Goal: Check status: Check status

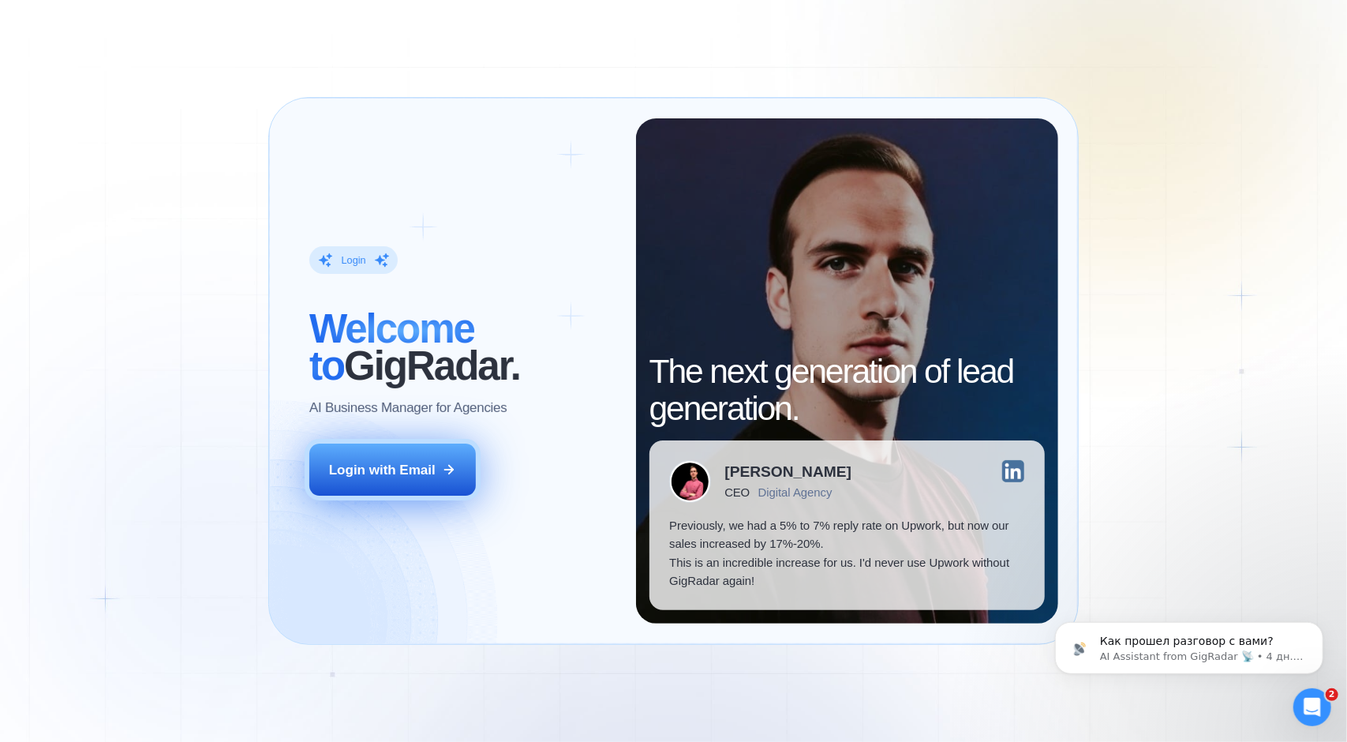
click at [418, 465] on div "Login with Email" at bounding box center [382, 470] width 107 height 18
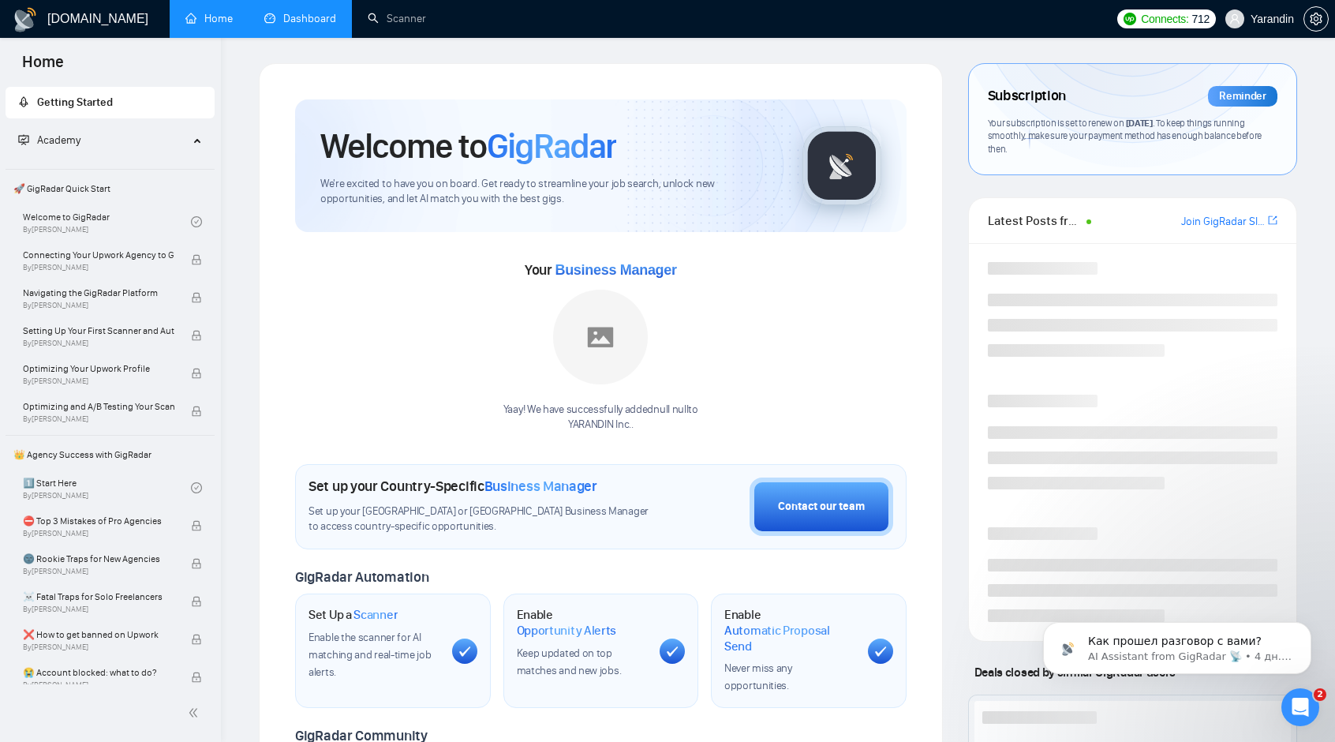
click at [295, 12] on link "Dashboard" at bounding box center [300, 18] width 72 height 13
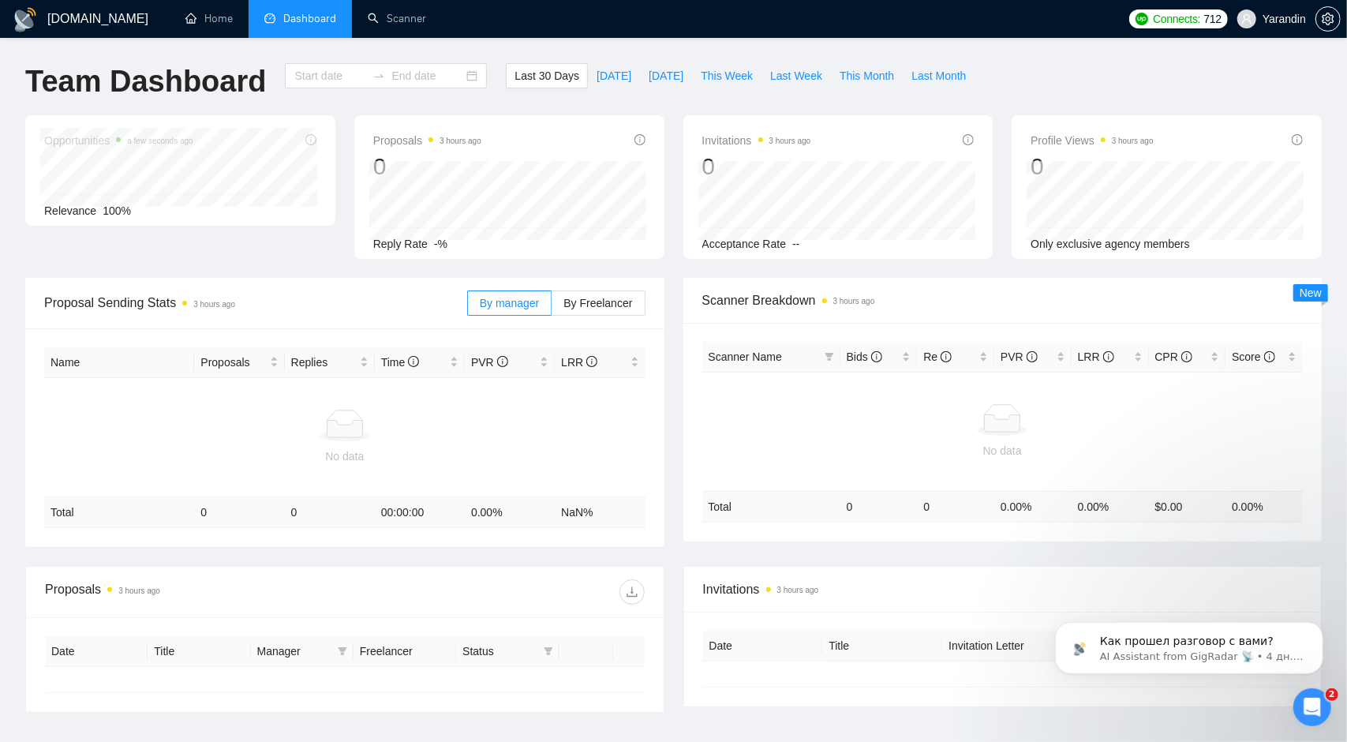
type input "[DATE]"
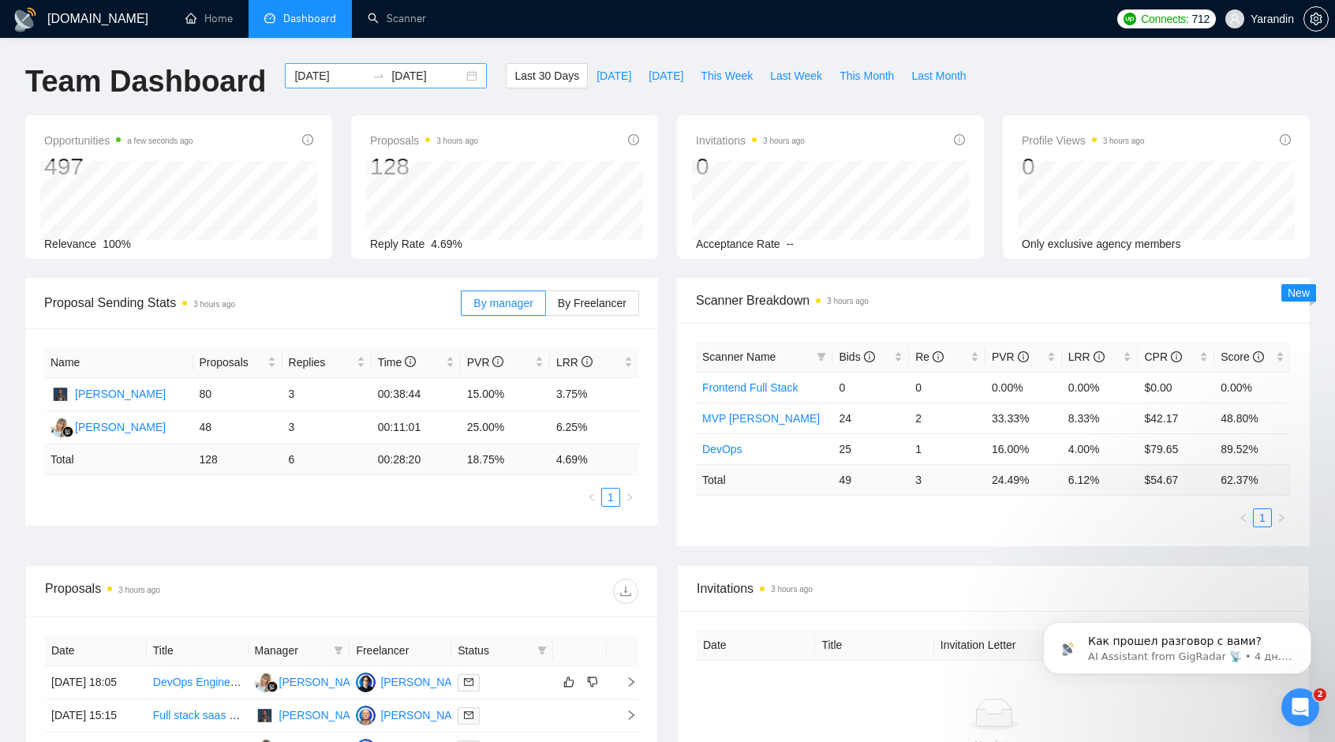
click at [456, 77] on div "[DATE] [DATE]" at bounding box center [386, 75] width 202 height 25
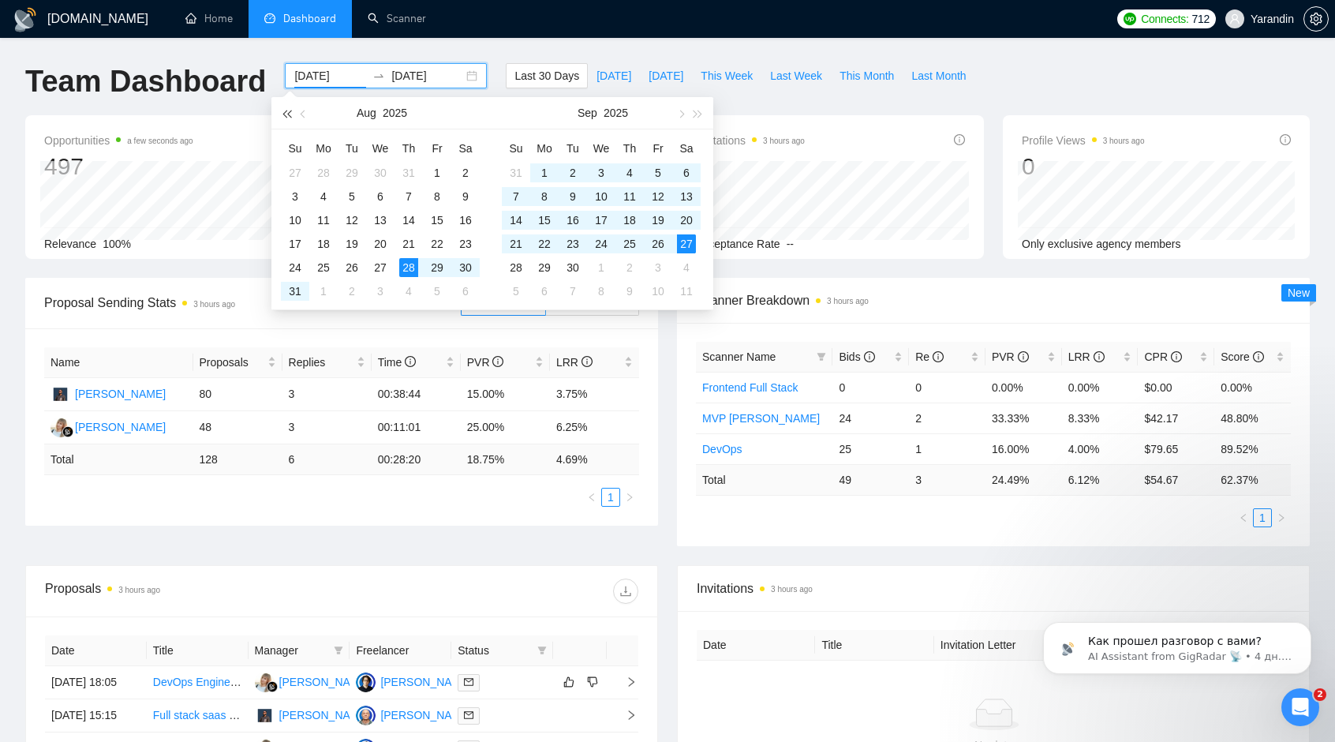
click at [285, 116] on span "button" at bounding box center [286, 114] width 8 height 8
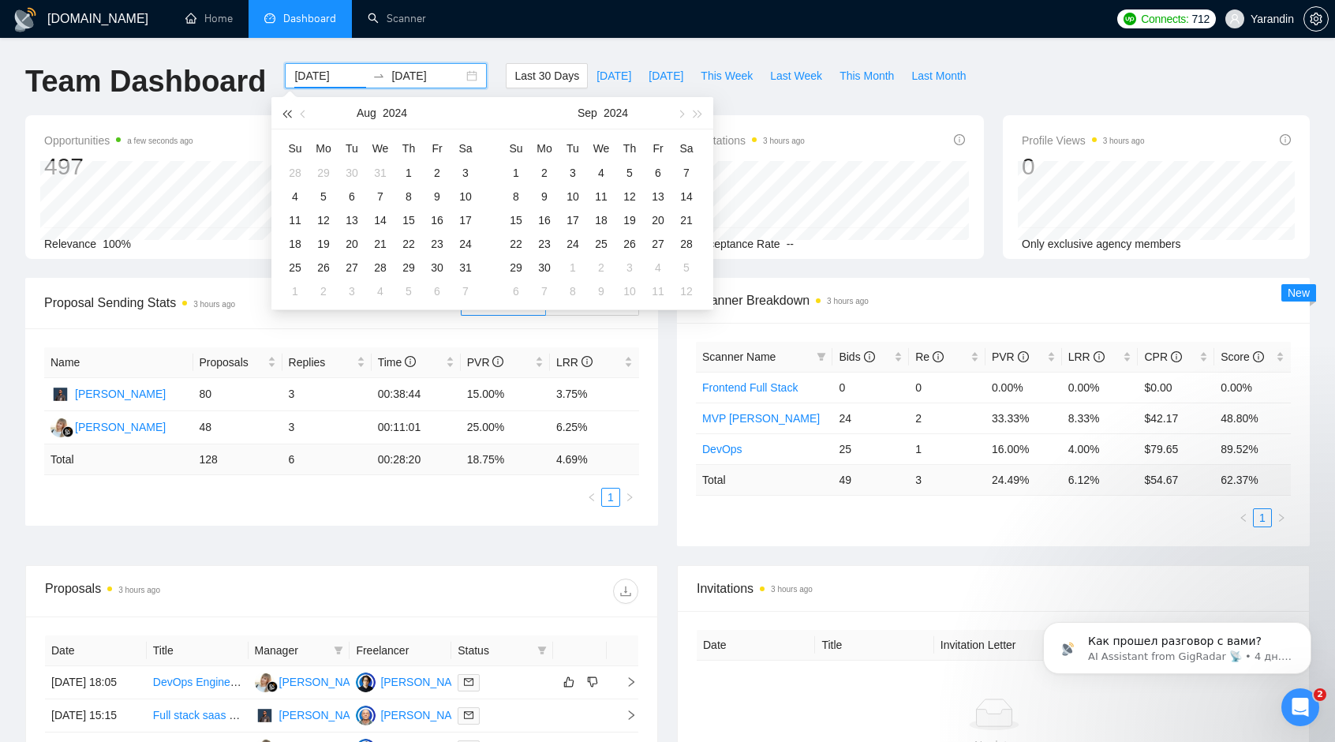
click at [285, 116] on span "button" at bounding box center [286, 114] width 8 height 8
click at [697, 111] on span "button" at bounding box center [698, 114] width 8 height 8
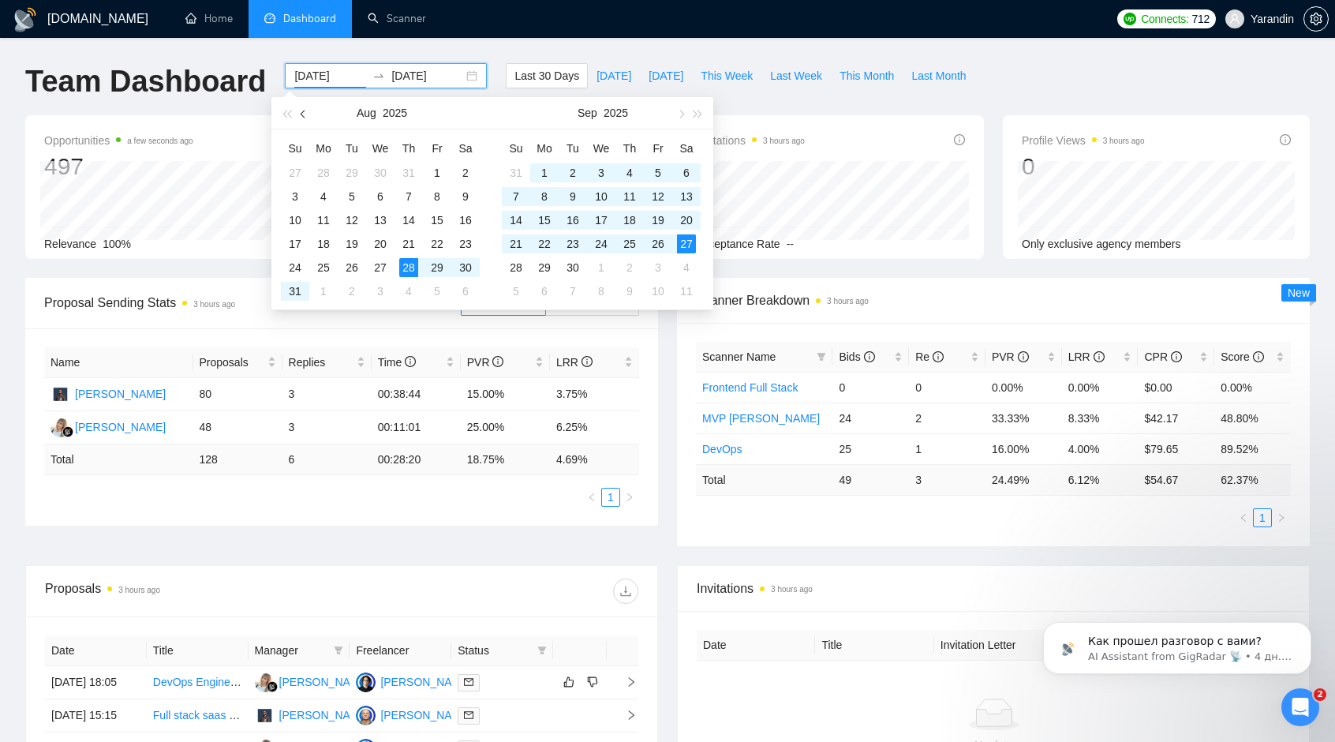
click at [305, 113] on span "button" at bounding box center [305, 114] width 8 height 8
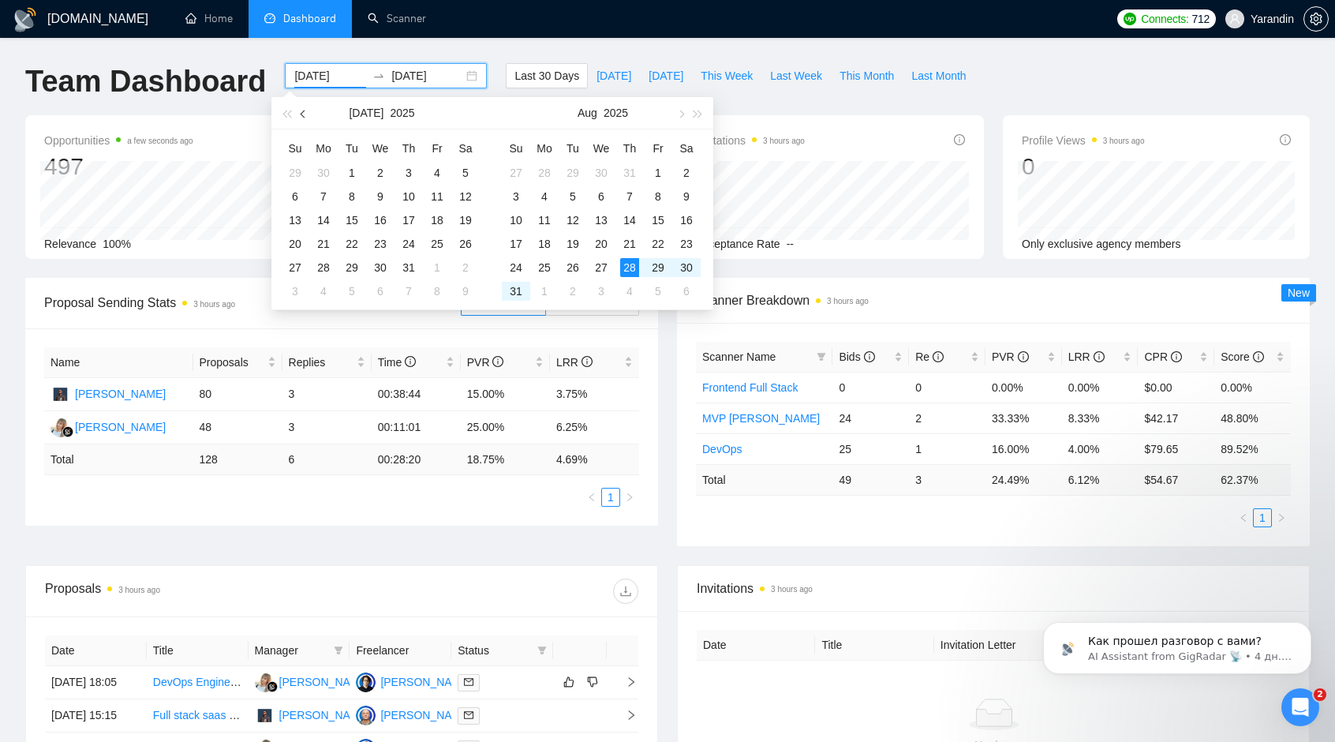
click at [304, 114] on span "button" at bounding box center [305, 114] width 8 height 8
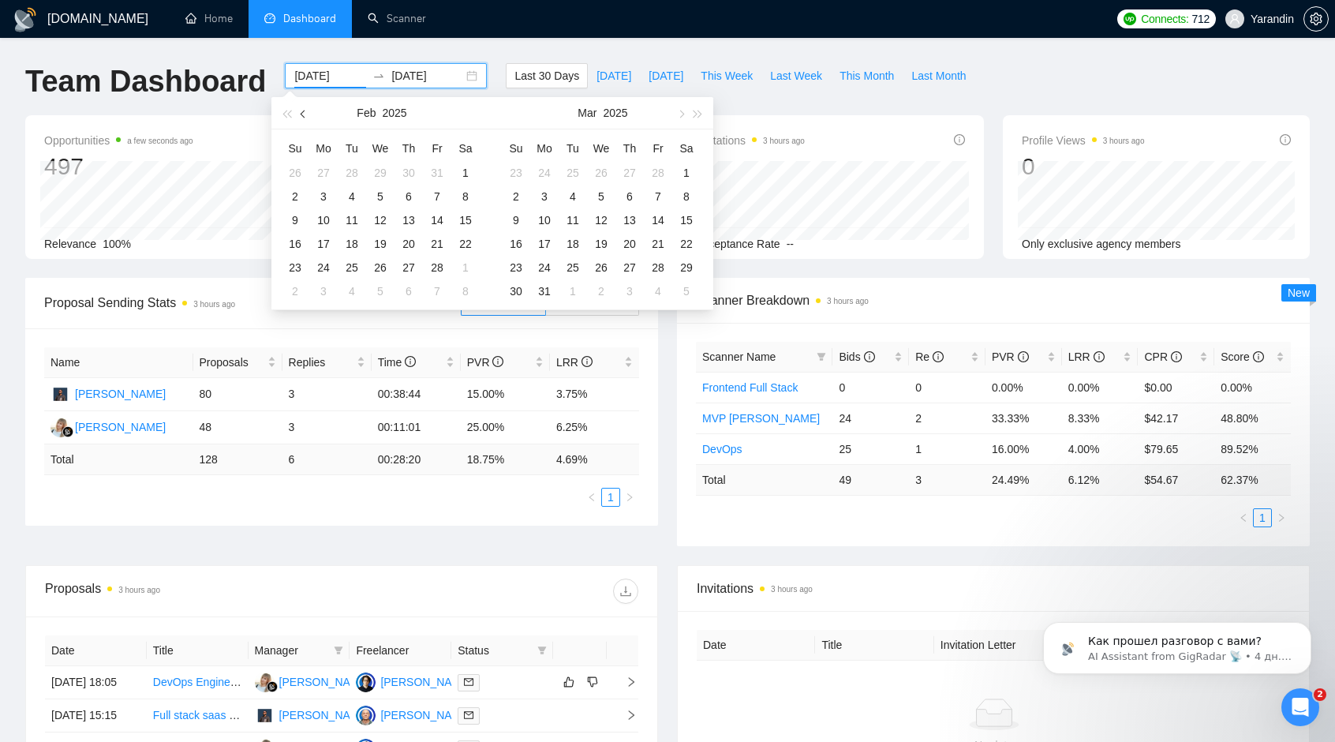
click at [304, 114] on span "button" at bounding box center [305, 114] width 8 height 8
type input "[DATE]"
click at [383, 170] on div "1" at bounding box center [380, 172] width 19 height 19
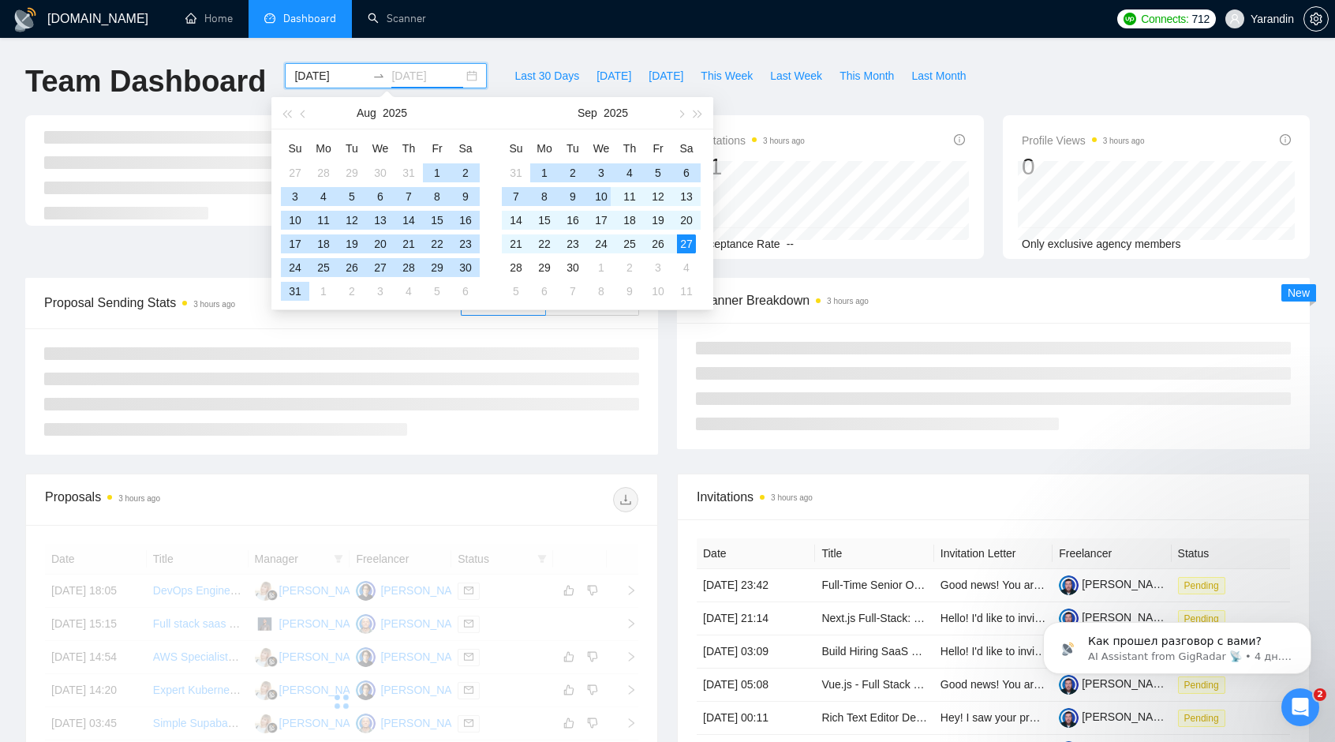
type input "[DATE]"
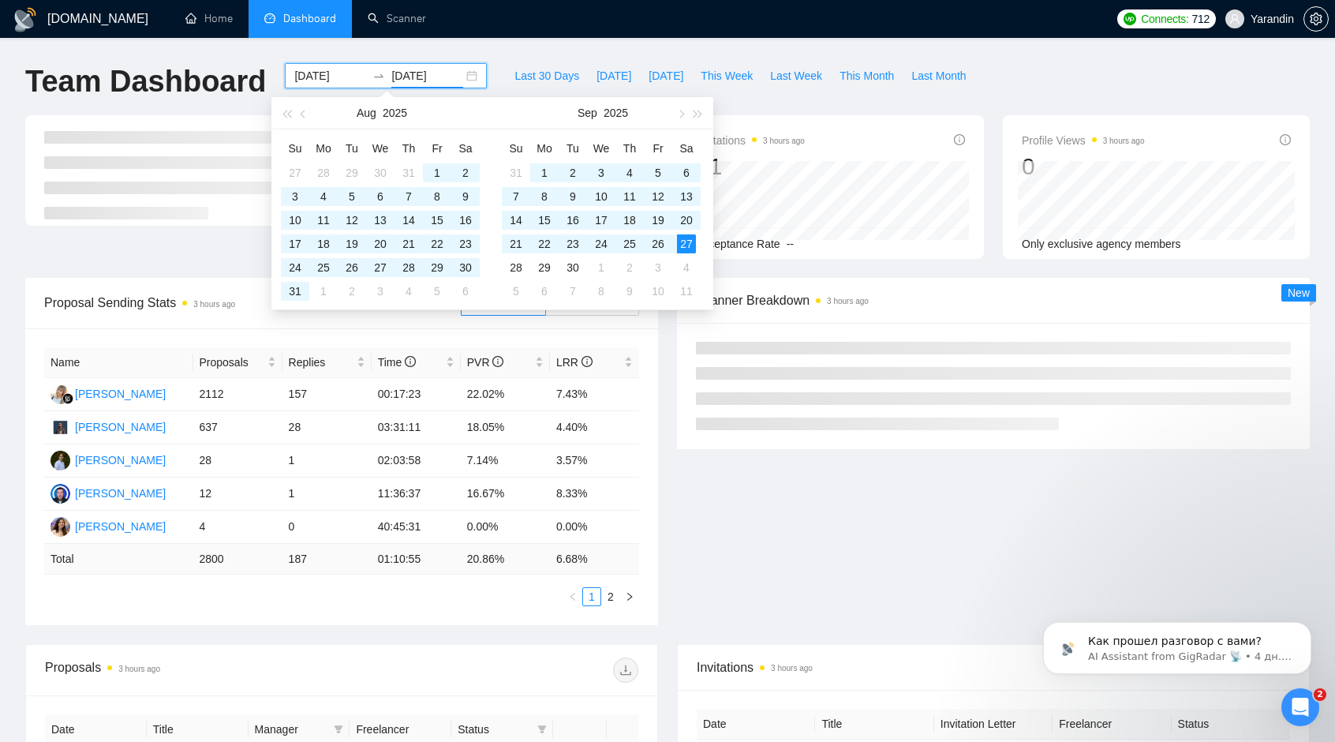
click at [647, 420] on div "Name Proposals Replies Time PVR LRR [PERSON_NAME] 2112 157 00:17:23 22.02% 7.43…" at bounding box center [341, 476] width 633 height 297
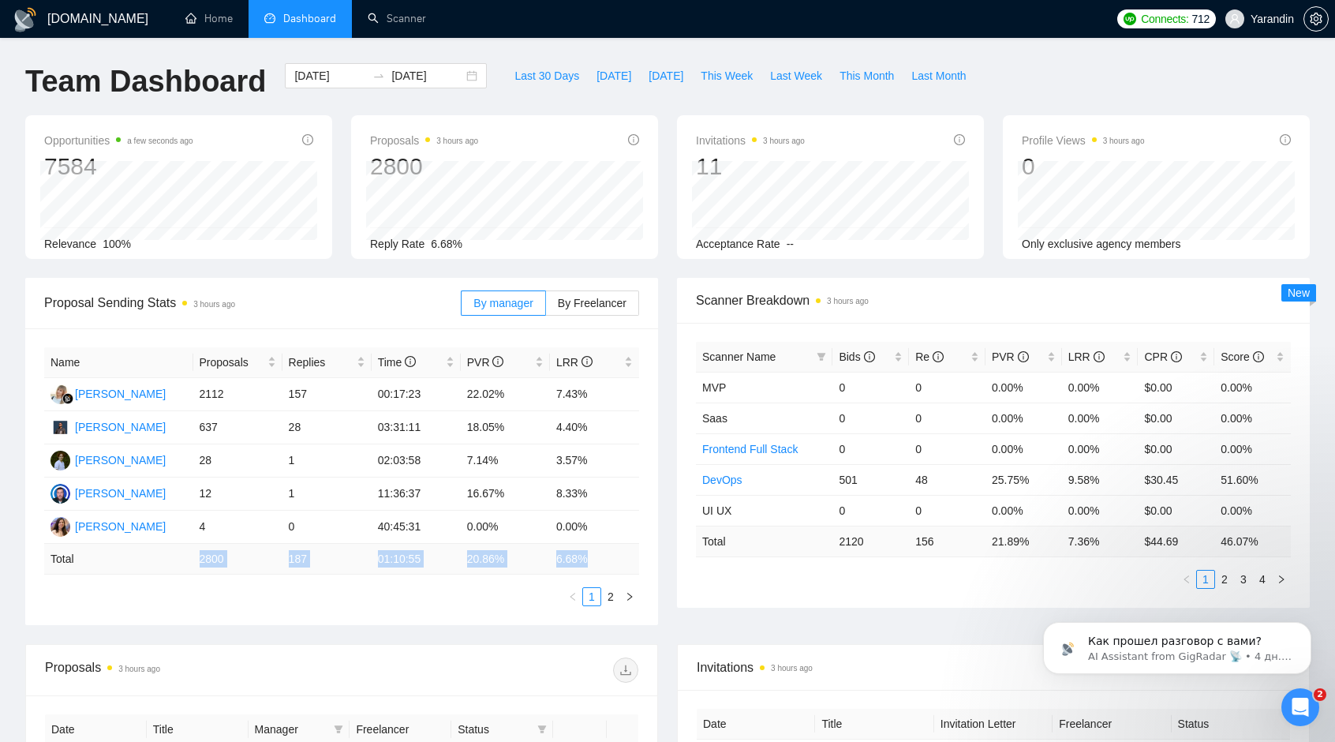
drag, startPoint x: 196, startPoint y: 558, endPoint x: 593, endPoint y: 555, distance: 397.7
click at [593, 555] on tr "Total 2800 187 01:10:55 20.86 % 6.68 %" at bounding box center [341, 559] width 595 height 31
copy tr "2800 187 01:10:55 20.86 % 6.68 %"
click at [365, 585] on div "Name Proposals Replies Time PVR LRR [PERSON_NAME] 2112 157 00:17:23 22.02% 7.43…" at bounding box center [341, 476] width 595 height 259
